Goal: Information Seeking & Learning: Learn about a topic

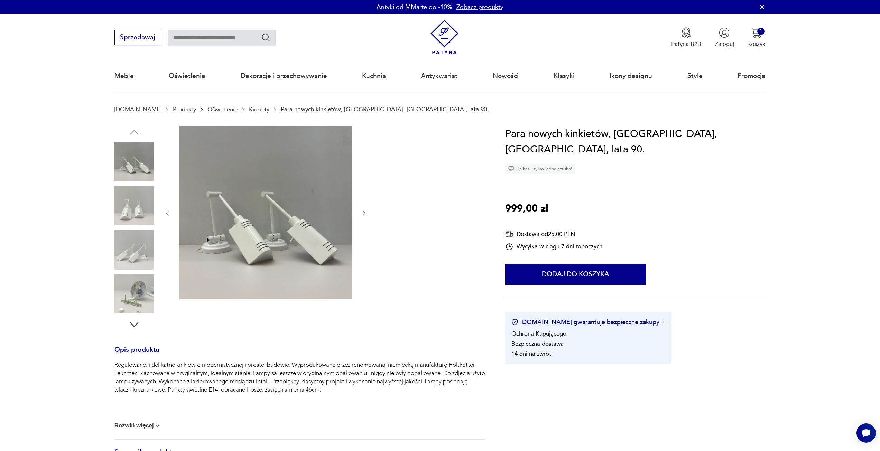
click at [363, 214] on icon "button" at bounding box center [363, 213] width 7 height 7
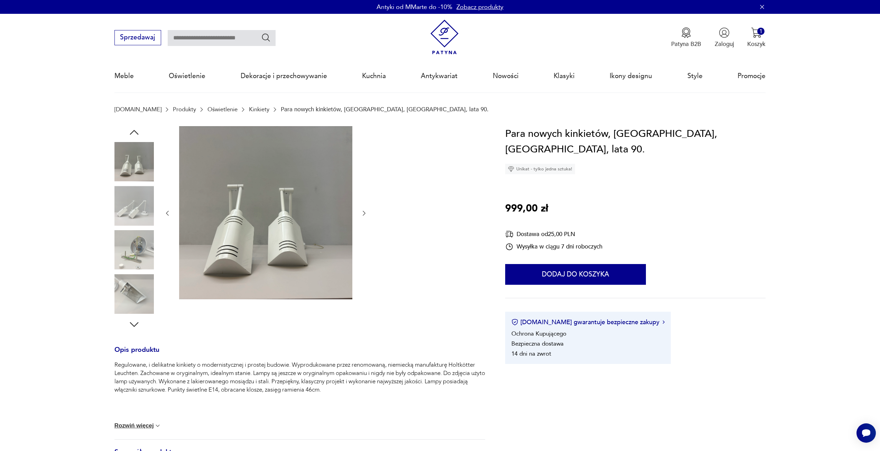
click at [363, 214] on icon "button" at bounding box center [363, 213] width 7 height 7
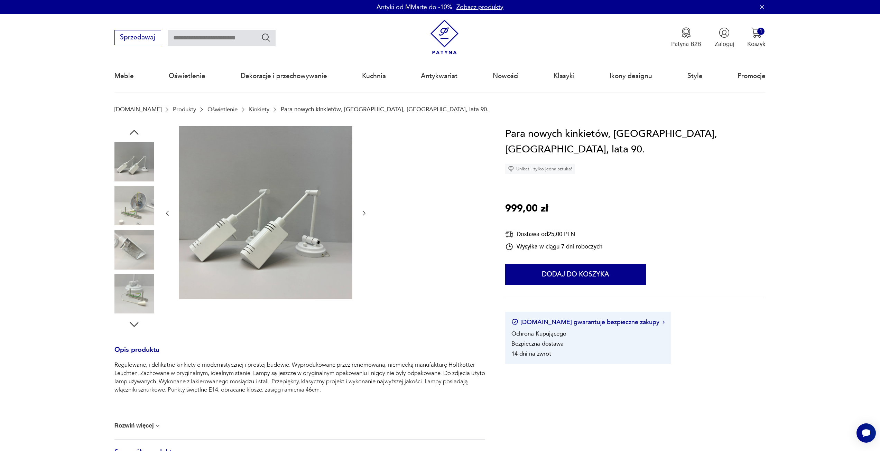
click at [363, 214] on icon "button" at bounding box center [363, 213] width 7 height 7
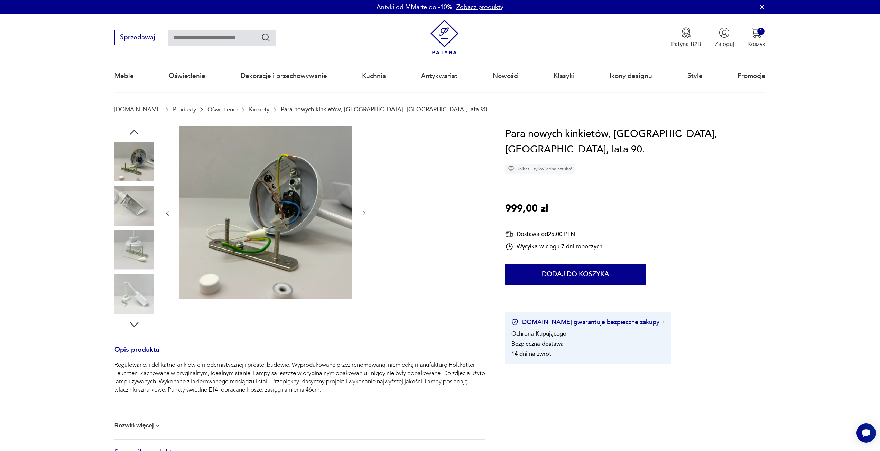
click at [362, 214] on icon "button" at bounding box center [363, 213] width 7 height 7
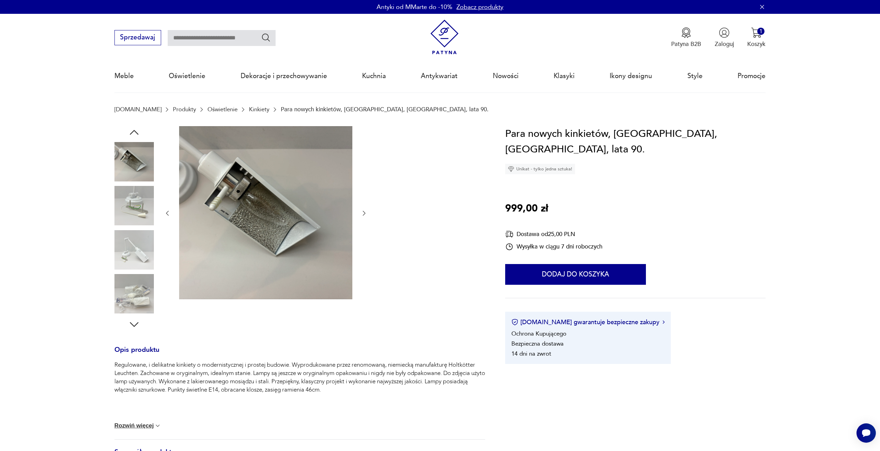
click at [362, 214] on icon "button" at bounding box center [363, 213] width 7 height 7
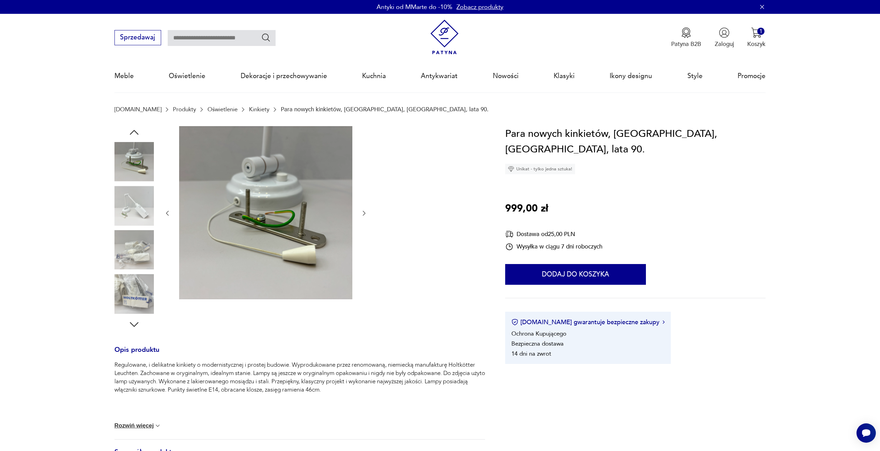
click at [362, 214] on icon "button" at bounding box center [363, 213] width 7 height 7
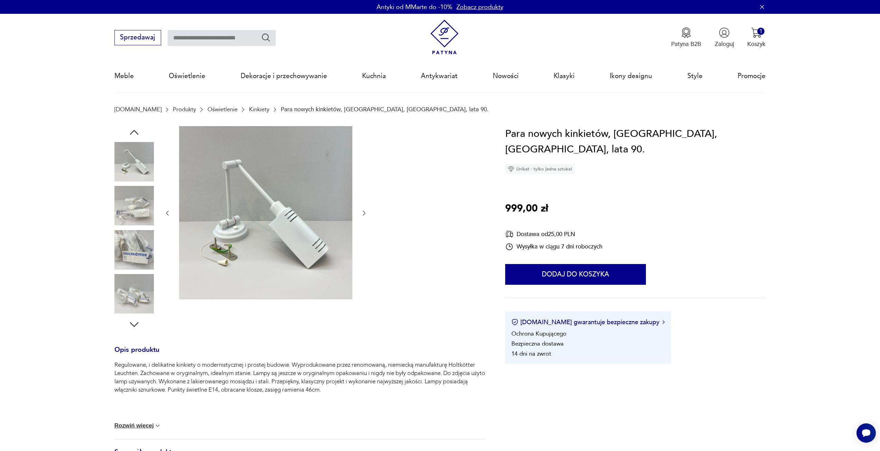
click at [362, 214] on icon "button" at bounding box center [363, 213] width 7 height 7
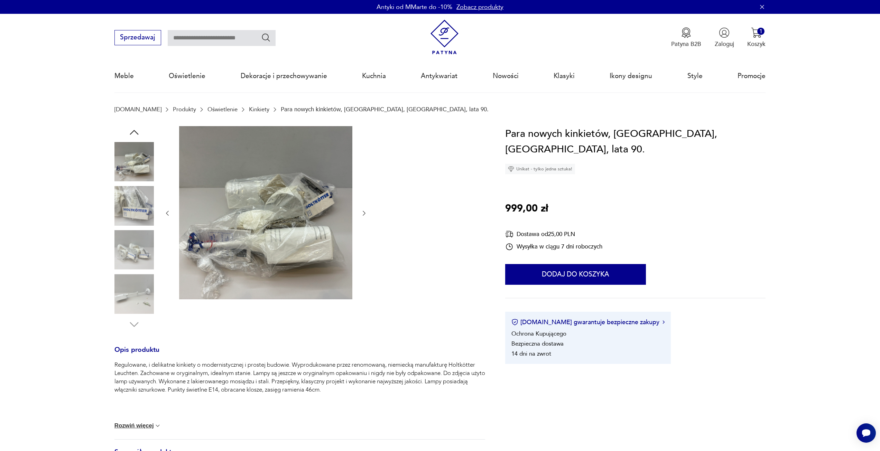
click at [362, 214] on icon "button" at bounding box center [363, 213] width 7 height 7
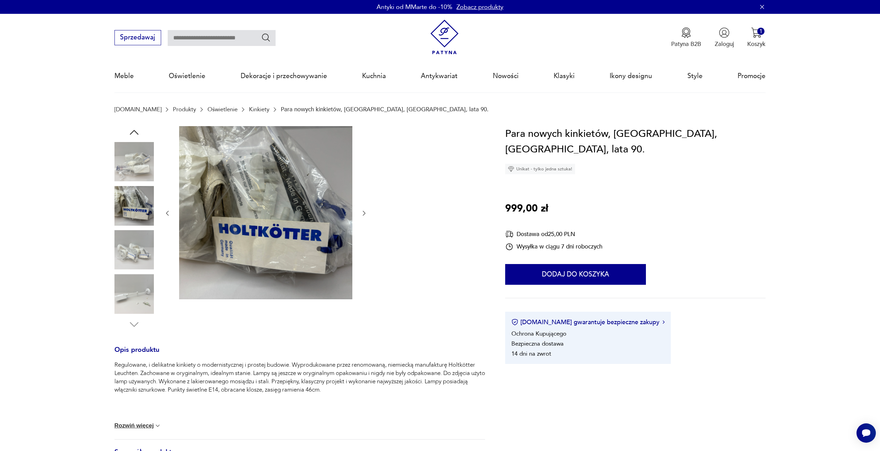
click at [362, 214] on icon "button" at bounding box center [363, 213] width 7 height 7
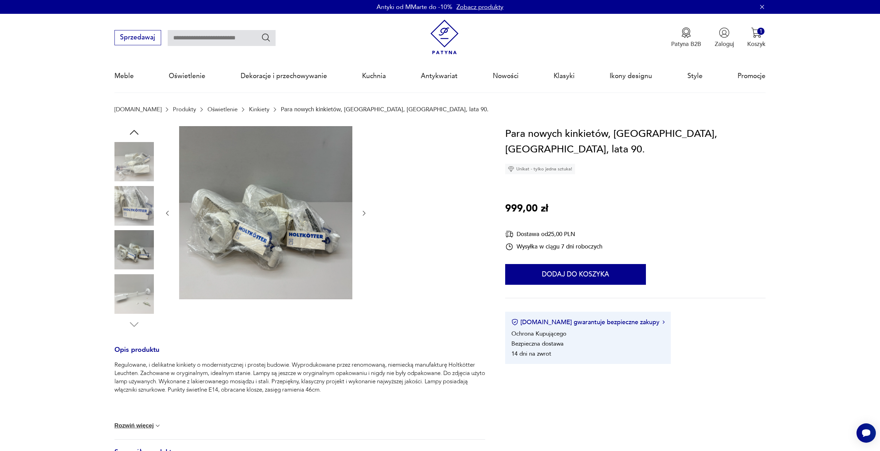
click at [362, 214] on icon "button" at bounding box center [363, 213] width 7 height 7
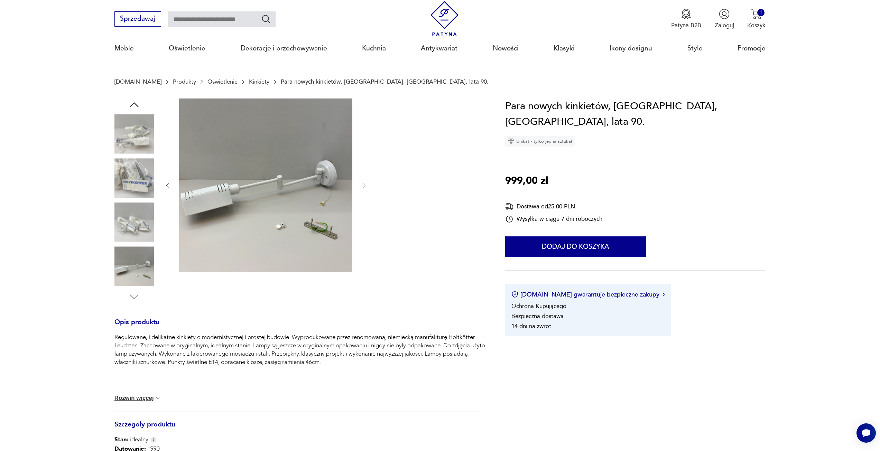
scroll to position [104, 0]
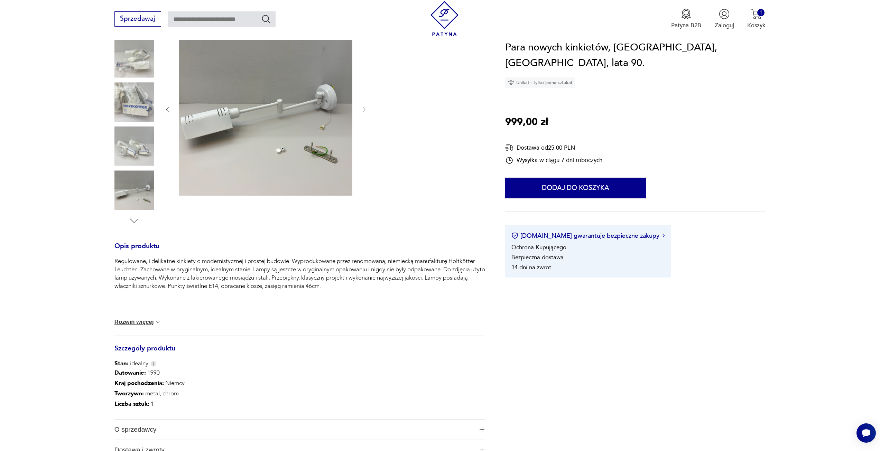
click at [229, 264] on p "Regulowane, i delikatne kinkiety o modernistycznej i prostej budowie. Wyproduko…" at bounding box center [299, 273] width 371 height 33
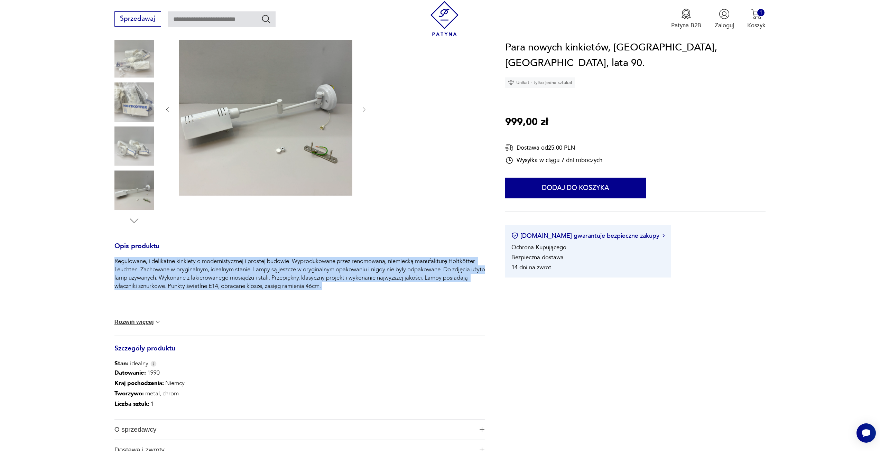
click at [229, 264] on p "Regulowane, i delikatne kinkiety o modernistycznej i prostej budowie. Wyproduko…" at bounding box center [299, 273] width 371 height 33
click at [219, 283] on p "Regulowane, i delikatne kinkiety o modernistycznej i prostej budowie. Wyproduko…" at bounding box center [299, 273] width 371 height 33
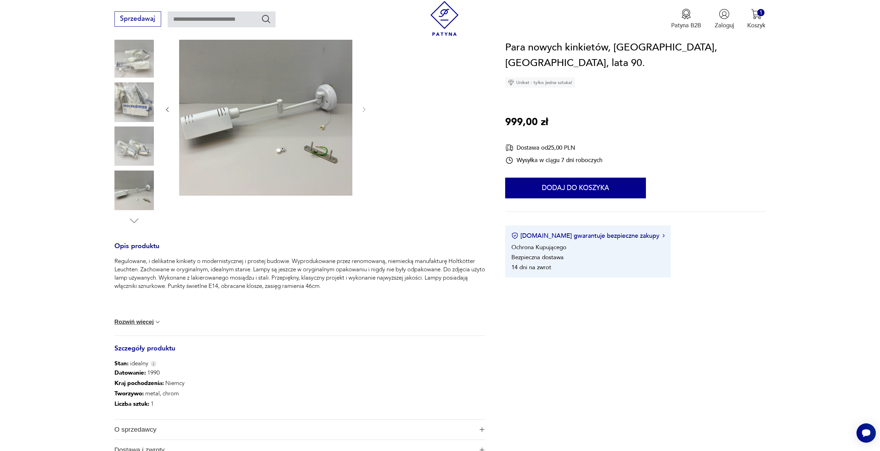
click at [128, 278] on p "Regulowane, i delikatne kinkiety o modernistycznej i prostej budowie. Wyproduko…" at bounding box center [299, 273] width 371 height 33
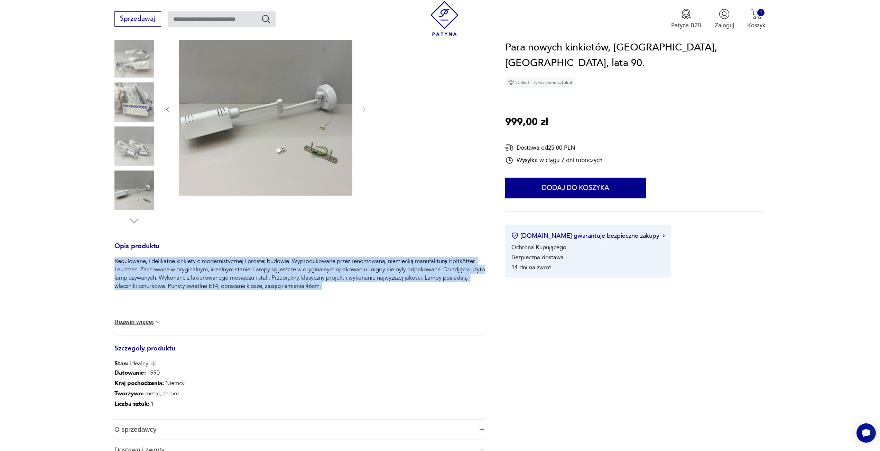
click at [128, 278] on p "Regulowane, i delikatne kinkiety o modernistycznej i prostej budowie. Wyproduko…" at bounding box center [299, 273] width 371 height 33
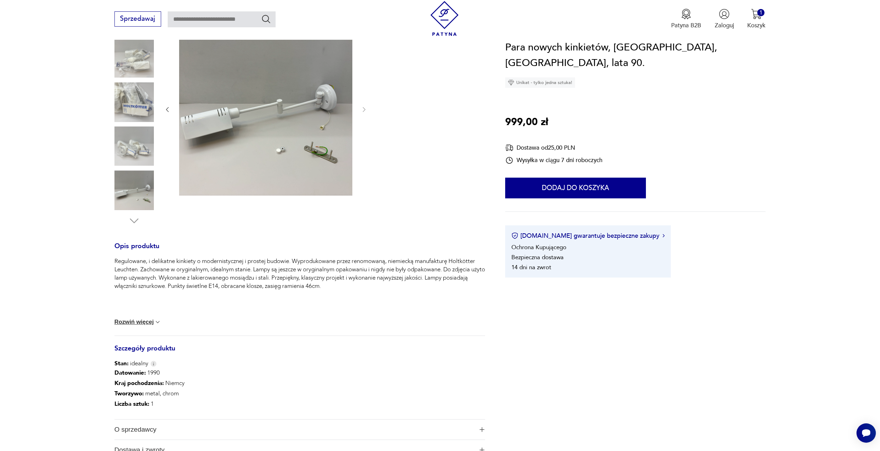
scroll to position [277, 0]
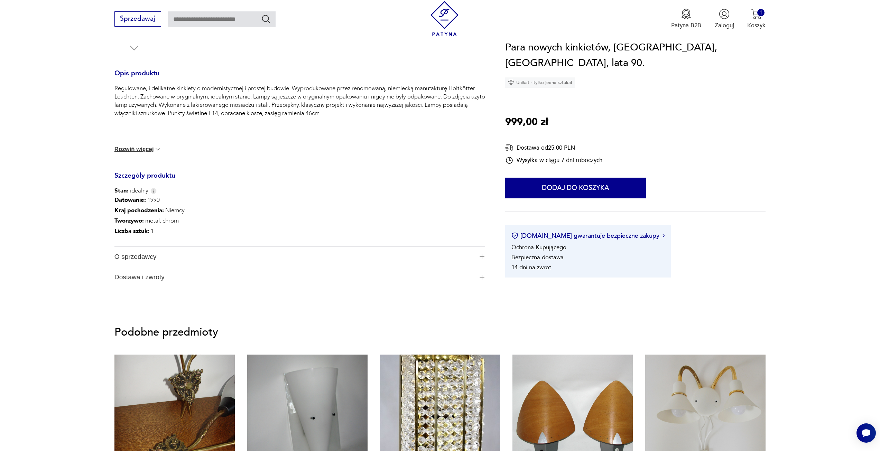
click at [178, 253] on span "O sprzedawcy" at bounding box center [293, 257] width 359 height 20
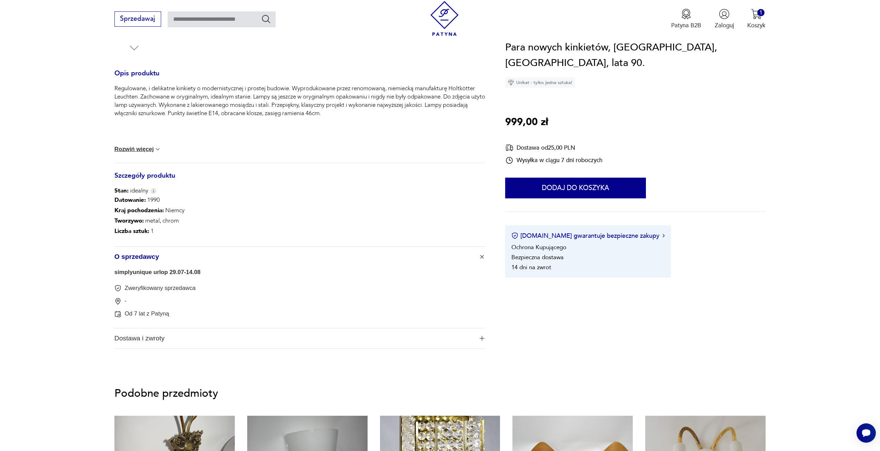
scroll to position [311, 0]
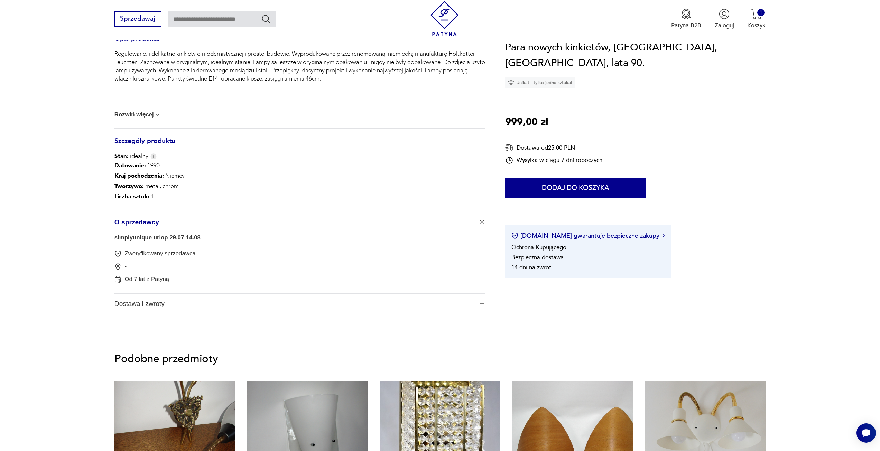
click at [180, 302] on span "Dostawa i zwroty" at bounding box center [293, 304] width 359 height 20
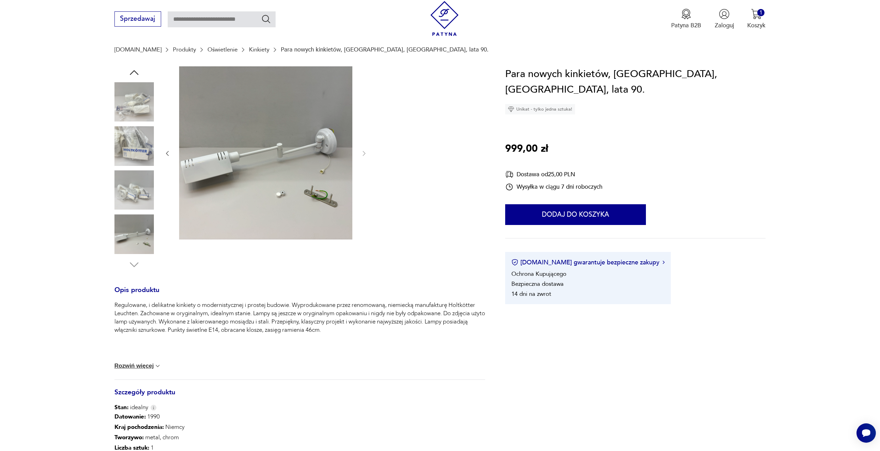
scroll to position [0, 0]
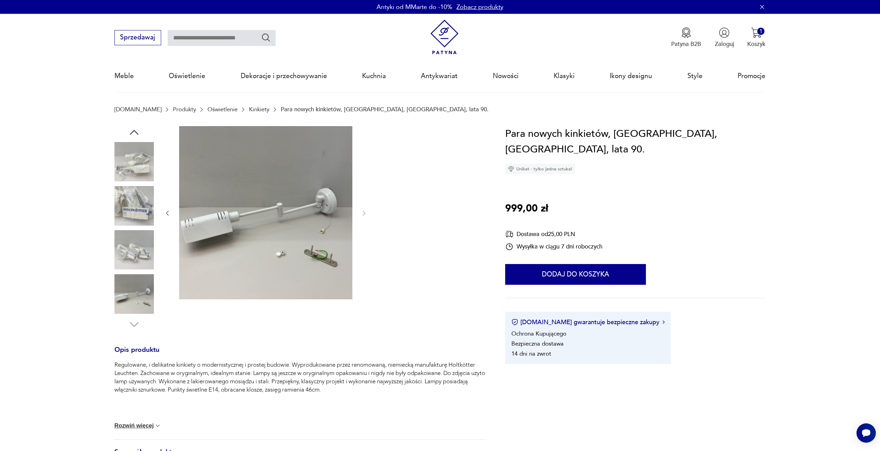
drag, startPoint x: 64, startPoint y: 268, endPoint x: 83, endPoint y: 144, distance: 125.5
click at [136, 202] on img at bounding box center [133, 205] width 39 height 39
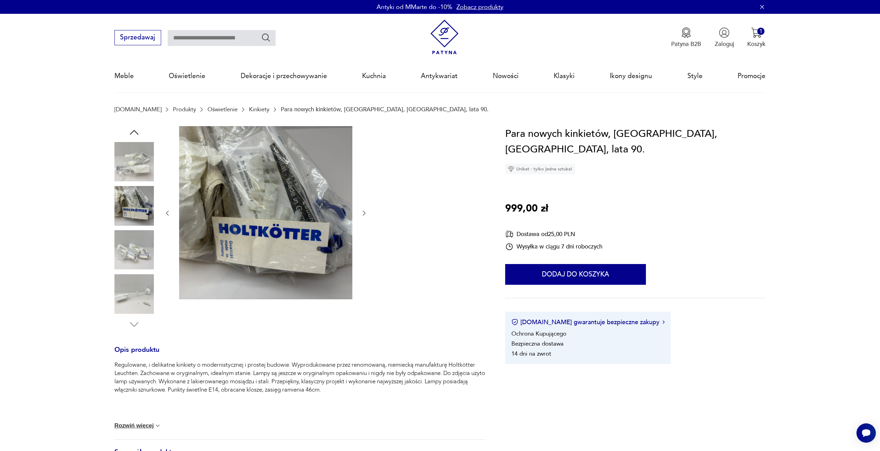
click at [142, 247] on img at bounding box center [133, 249] width 39 height 39
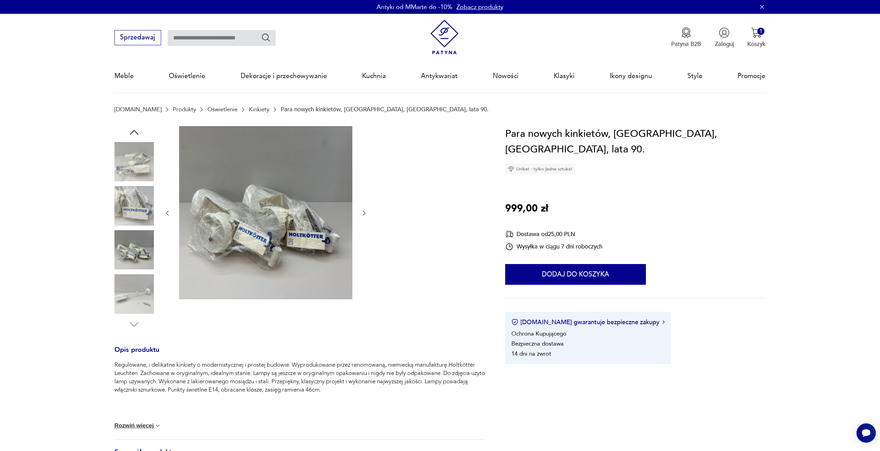
click at [142, 282] on img at bounding box center [133, 293] width 39 height 39
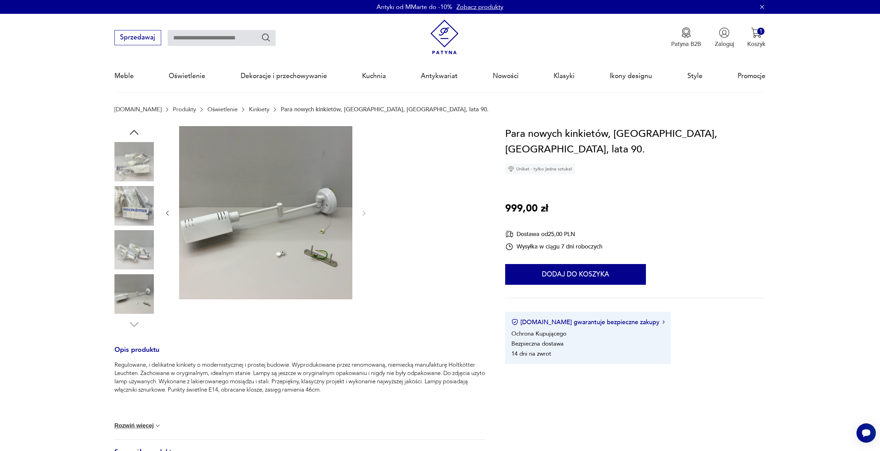
click at [558, 243] on div "Wysyłka w ciągu 7 dni roboczych" at bounding box center [553, 247] width 97 height 8
click at [559, 230] on div "Dostawa od 25,00 PLN" at bounding box center [553, 234] width 97 height 9
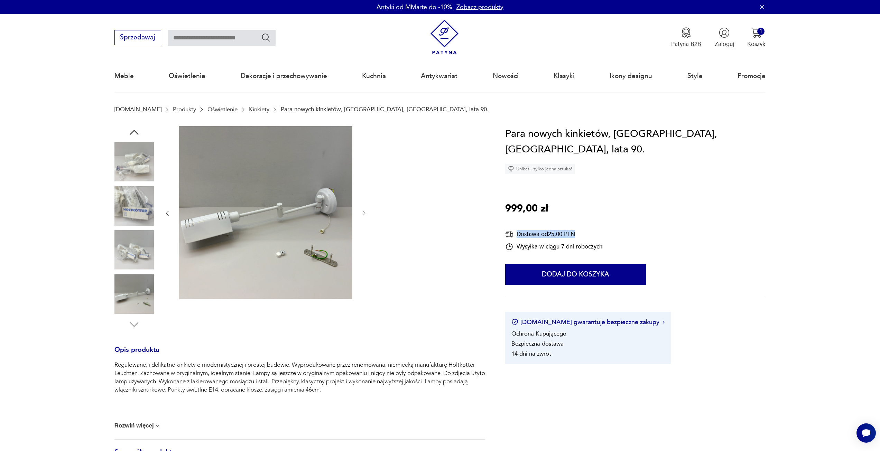
click at [559, 230] on div "Dostawa od 25,00 PLN" at bounding box center [553, 234] width 97 height 9
click at [636, 206] on div "Para nowych kinkietów, Holtkötter, Niemcy, lata 90. Unikat - tylko jedna sztuka…" at bounding box center [635, 245] width 260 height 238
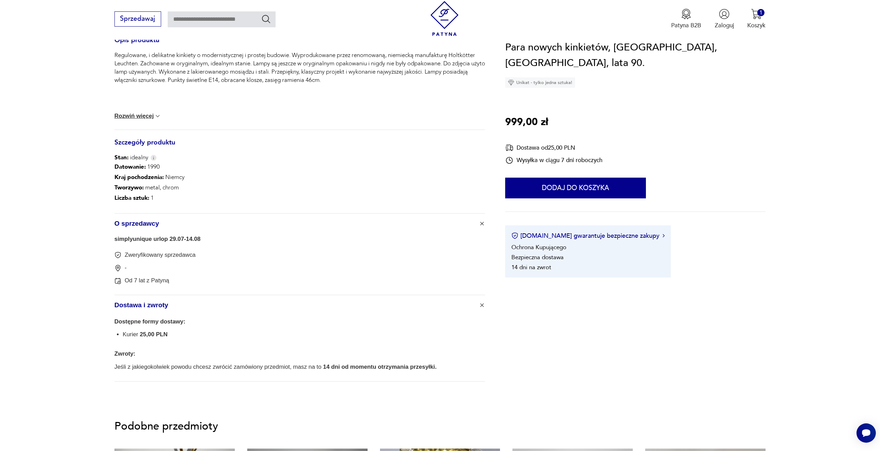
scroll to position [311, 0]
drag, startPoint x: 109, startPoint y: 239, endPoint x: 149, endPoint y: 241, distance: 40.1
click at [149, 241] on section "Opis produktu Regulowane, i delikatne kinkiety o modernistycznej i prostej budo…" at bounding box center [440, 107] width 880 height 585
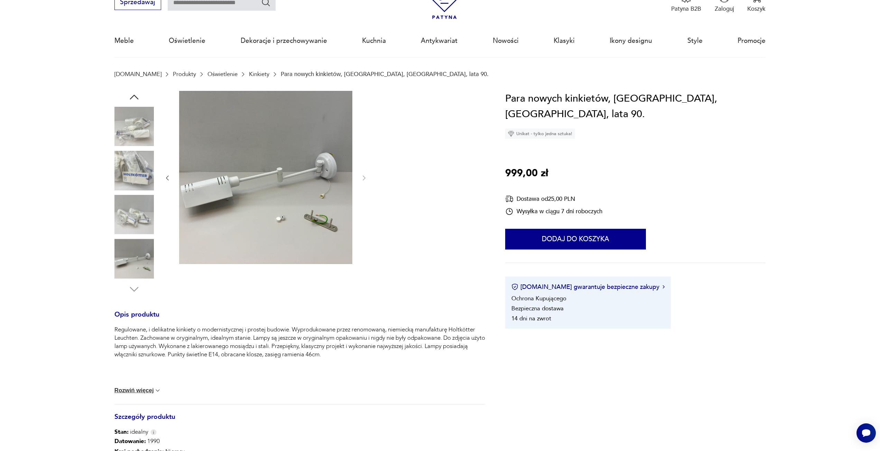
scroll to position [0, 0]
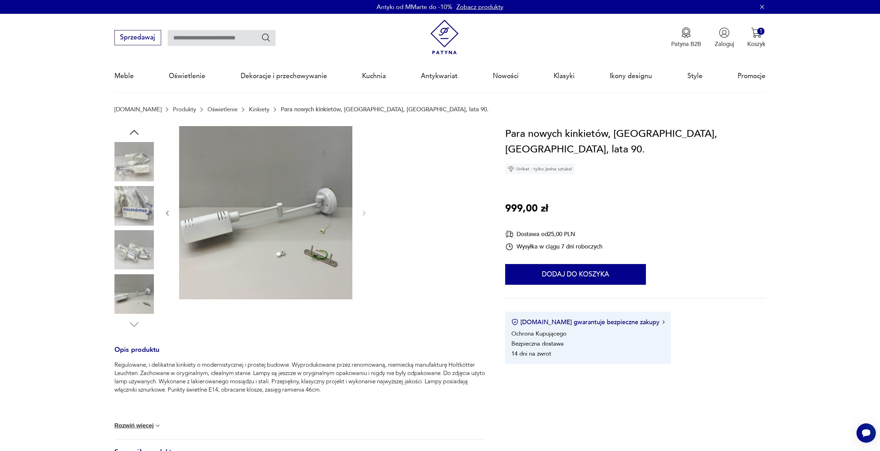
click at [132, 160] on img at bounding box center [133, 161] width 39 height 39
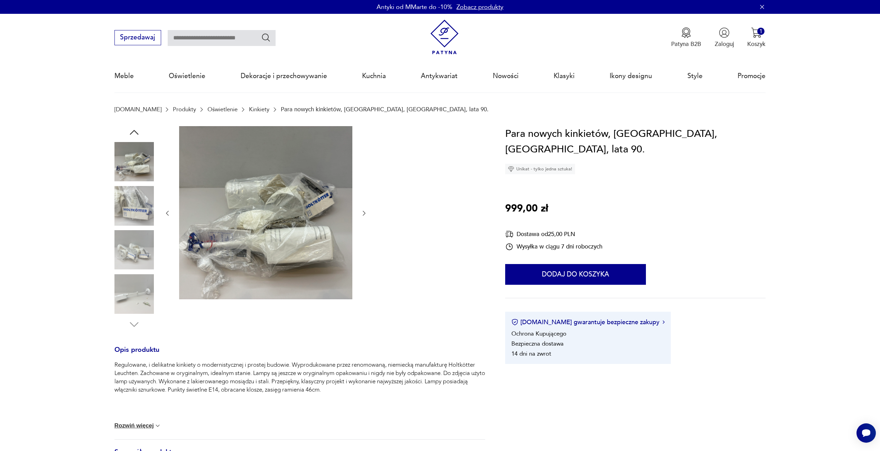
click at [132, 202] on img at bounding box center [133, 205] width 39 height 39
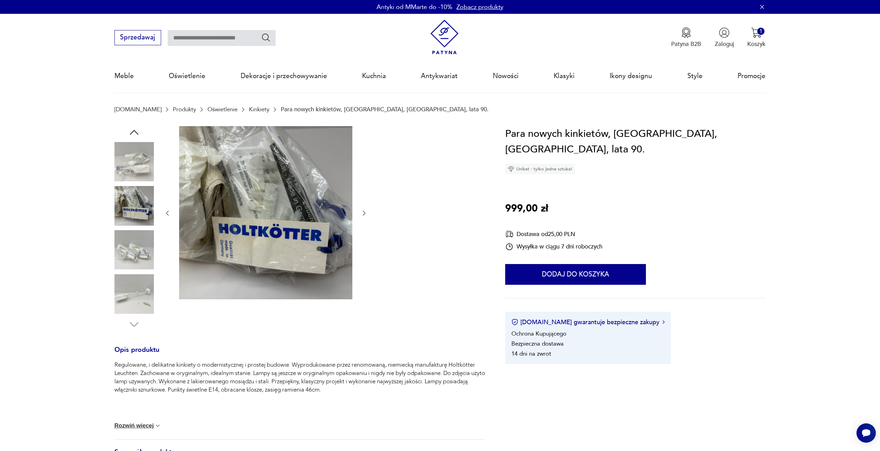
click at [134, 247] on img at bounding box center [133, 249] width 39 height 39
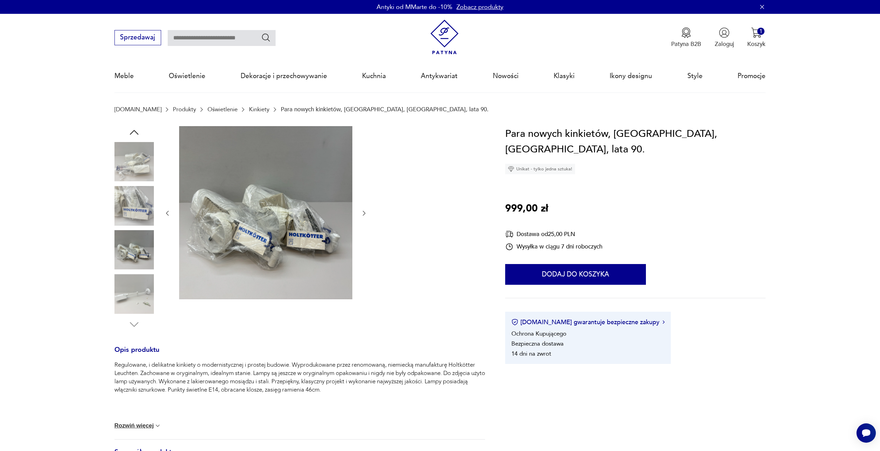
click at [136, 276] on img at bounding box center [133, 293] width 39 height 39
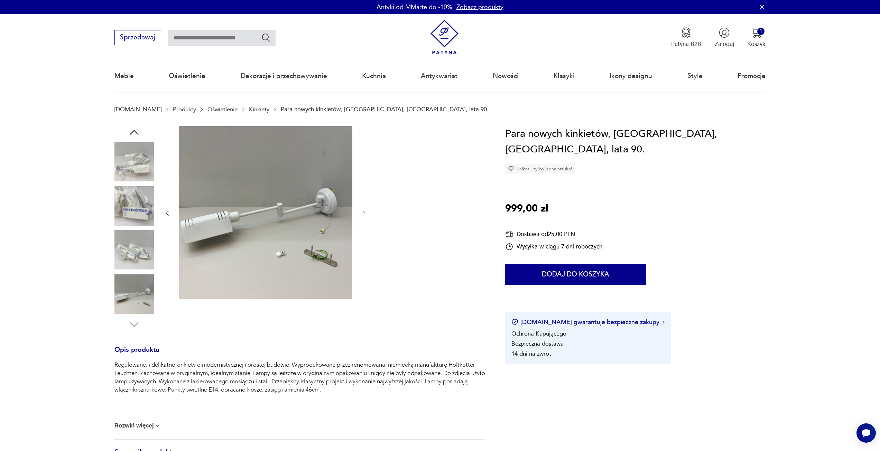
click at [137, 280] on img at bounding box center [133, 293] width 39 height 39
click at [134, 302] on img at bounding box center [133, 293] width 39 height 39
click at [143, 260] on img at bounding box center [133, 249] width 39 height 39
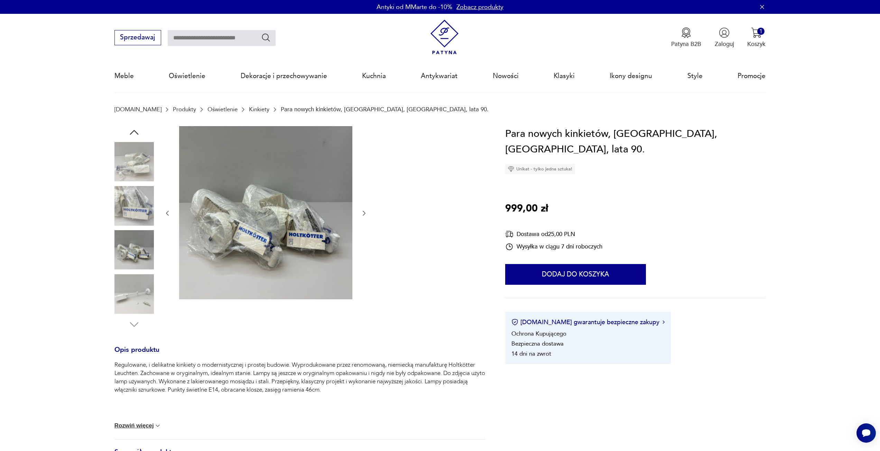
click at [139, 220] on img at bounding box center [133, 205] width 39 height 39
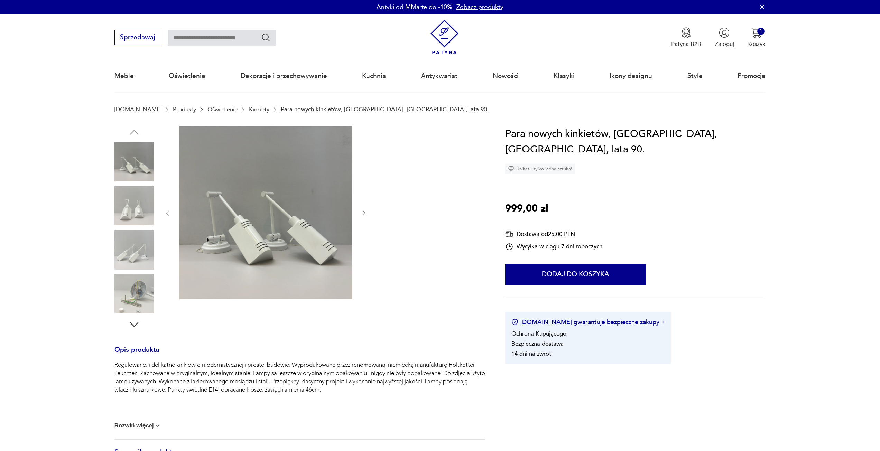
click at [640, 133] on h1 "Para nowych kinkietów, [GEOGRAPHIC_DATA], [GEOGRAPHIC_DATA], lata 90." at bounding box center [635, 141] width 260 height 31
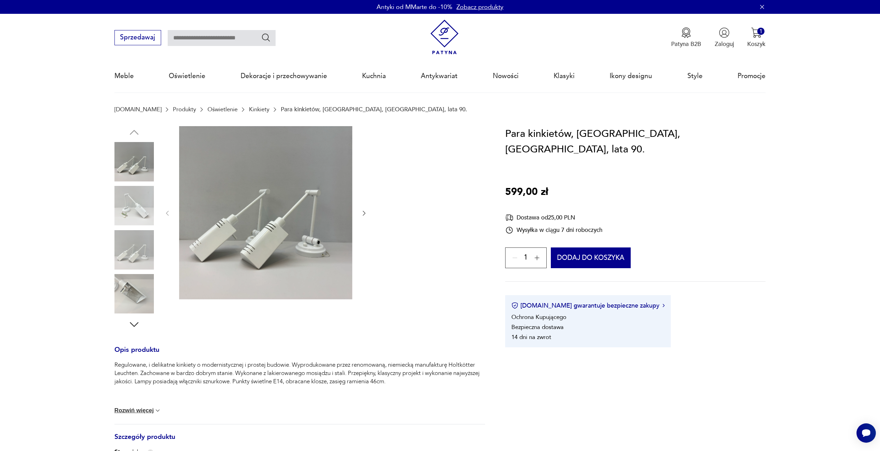
click at [142, 205] on img at bounding box center [133, 205] width 39 height 39
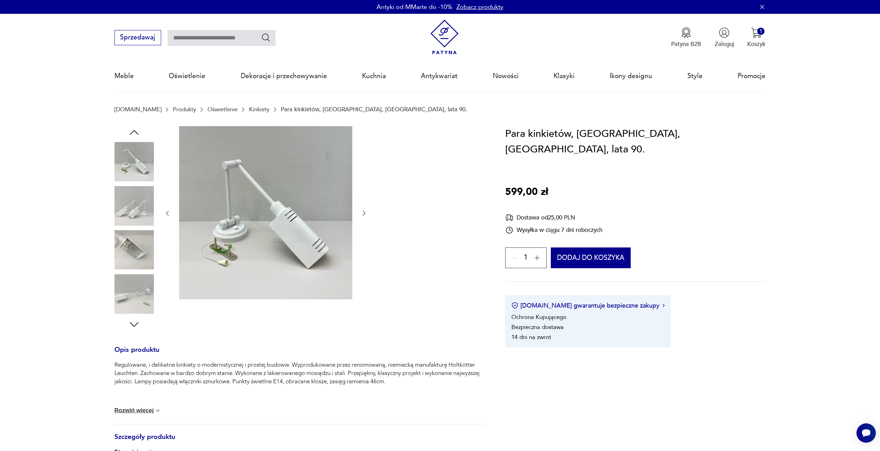
click at [142, 237] on img at bounding box center [133, 249] width 39 height 39
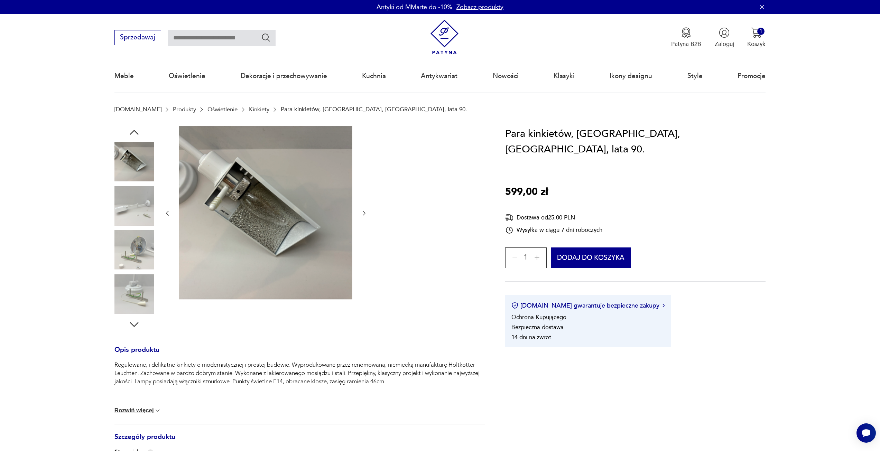
click at [138, 253] on img at bounding box center [133, 249] width 39 height 39
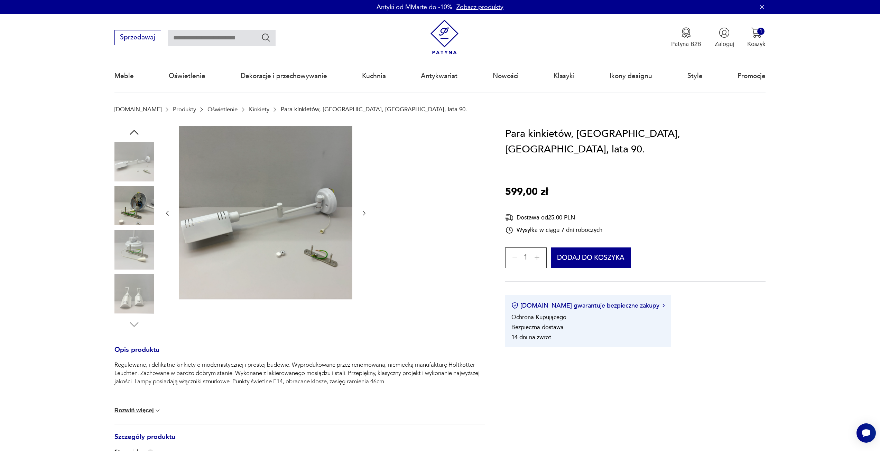
click at [138, 271] on div at bounding box center [133, 250] width 39 height 41
click at [141, 290] on img at bounding box center [133, 293] width 39 height 39
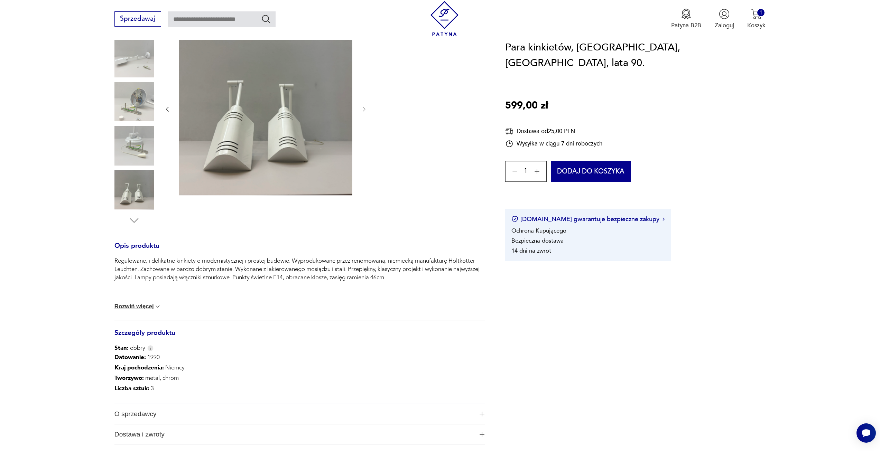
scroll to position [104, 0]
